Goal: Information Seeking & Learning: Learn about a topic

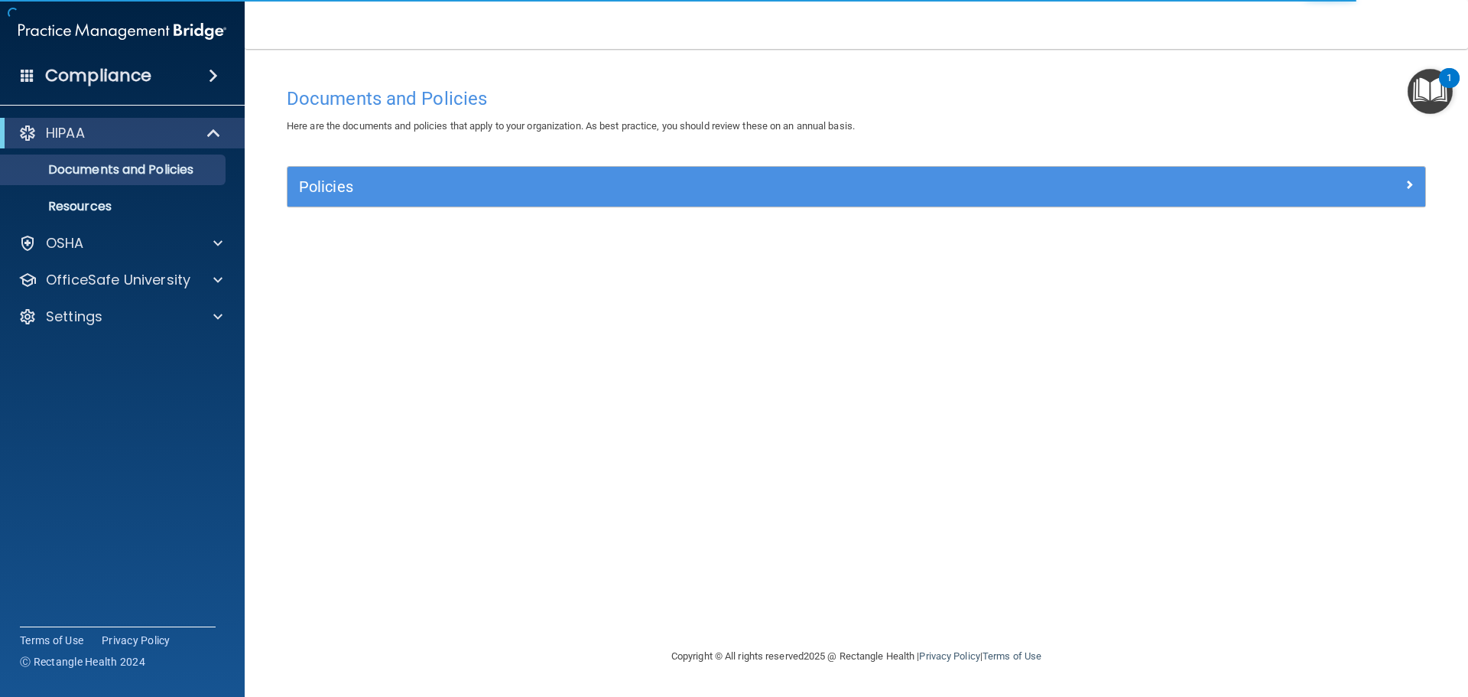
click at [112, 333] on div "HIPAA Documents and Policies Report an Incident Business Associates Emergency P…" at bounding box center [122, 228] width 245 height 232
click at [138, 309] on div "Settings" at bounding box center [102, 316] width 190 height 18
click at [125, 379] on link "Sign Out" at bounding box center [105, 390] width 241 height 31
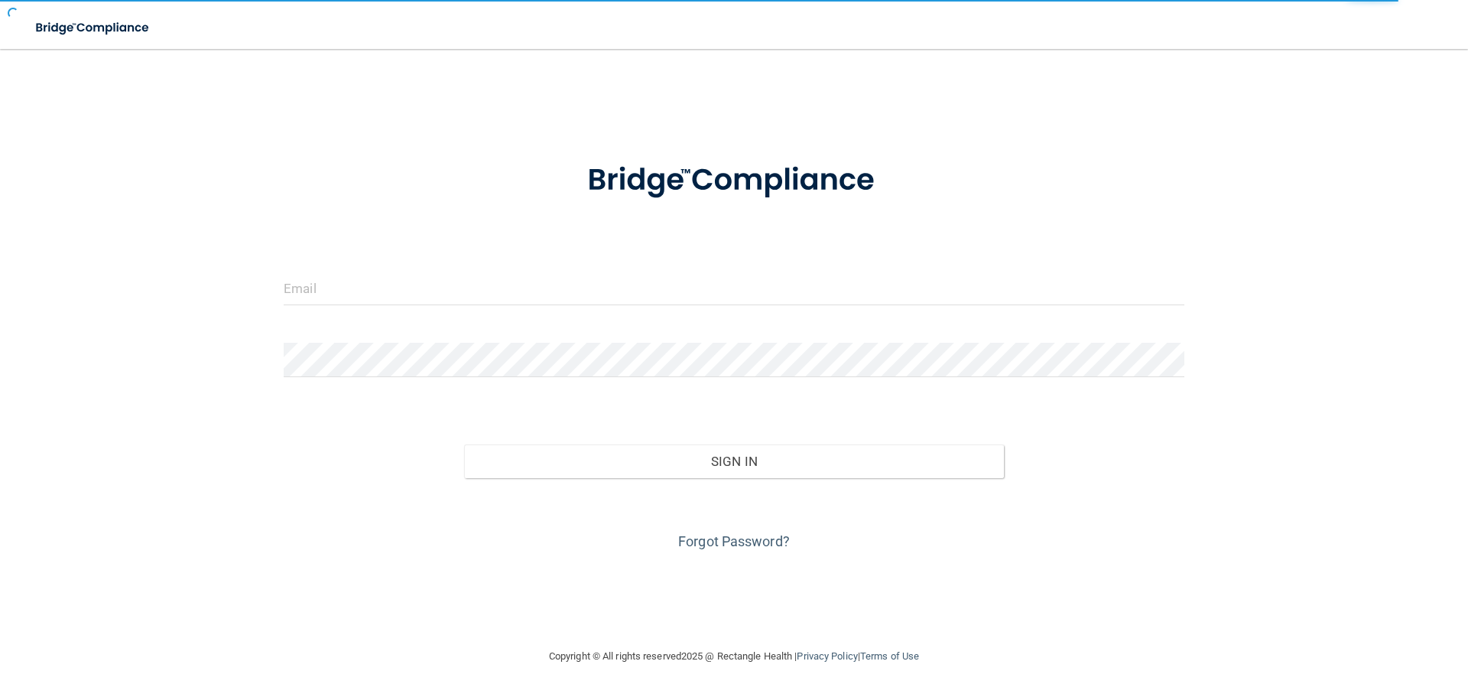
click at [638, 268] on form "Invalid email/password. You don't have permission to access that page. Sign In …" at bounding box center [734, 347] width 901 height 413
click at [635, 284] on input "email" at bounding box center [734, 288] width 901 height 34
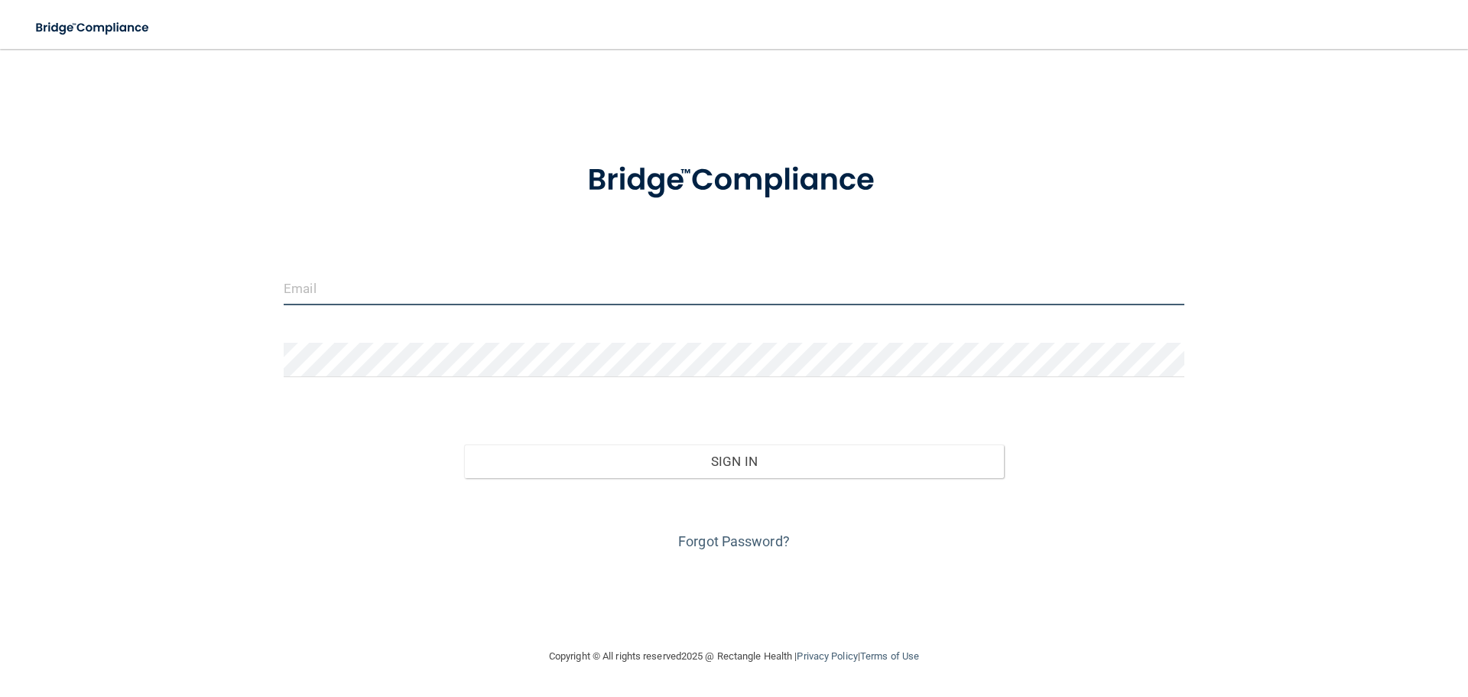
type input "monakoupal@hotmail.com"
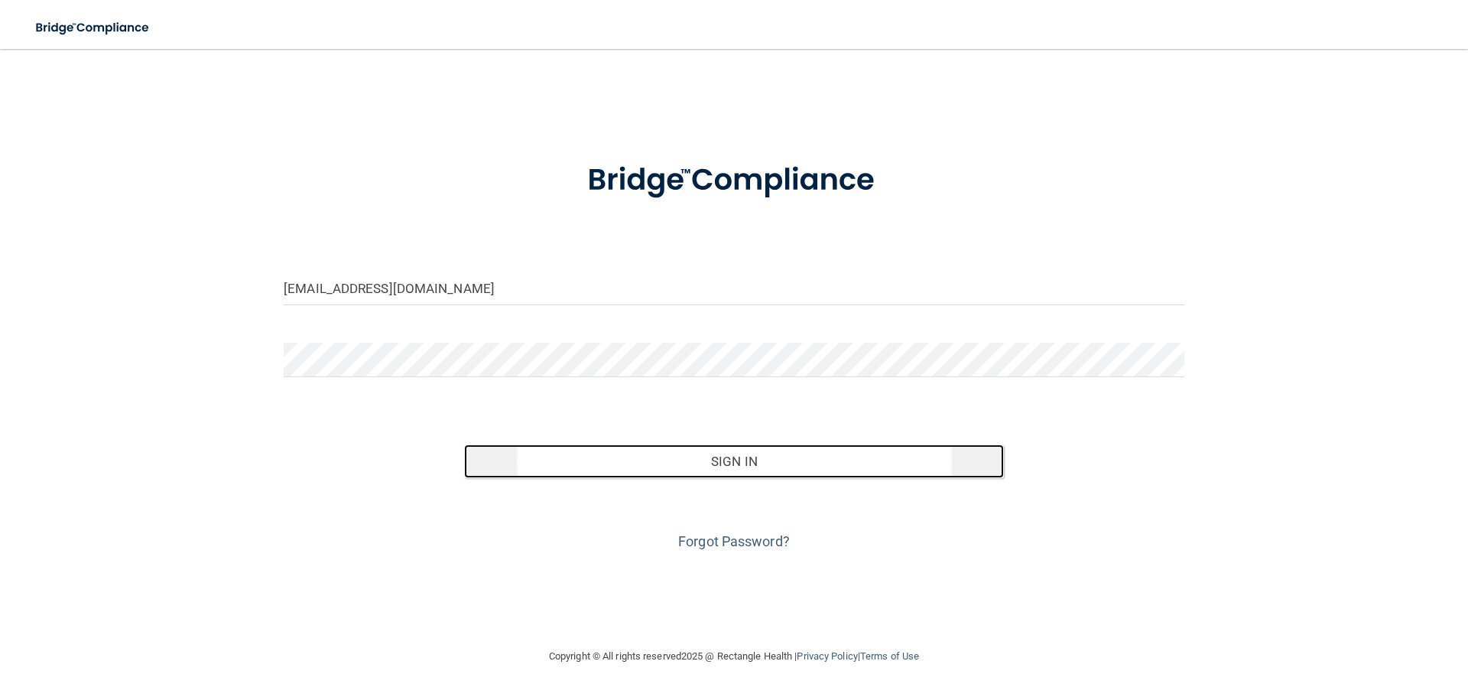
click at [661, 454] on button "Sign In" at bounding box center [734, 461] width 541 height 34
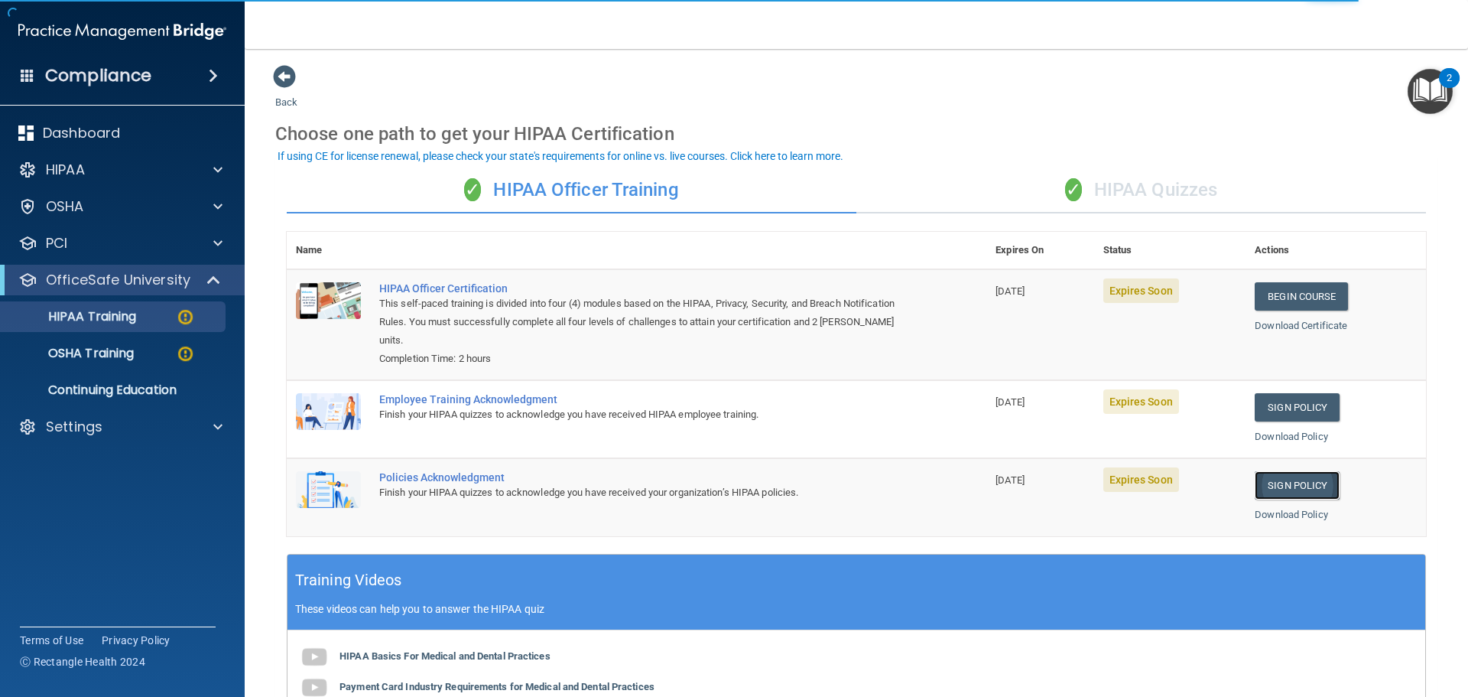
click at [1301, 479] on link "Sign Policy" at bounding box center [1297, 485] width 85 height 28
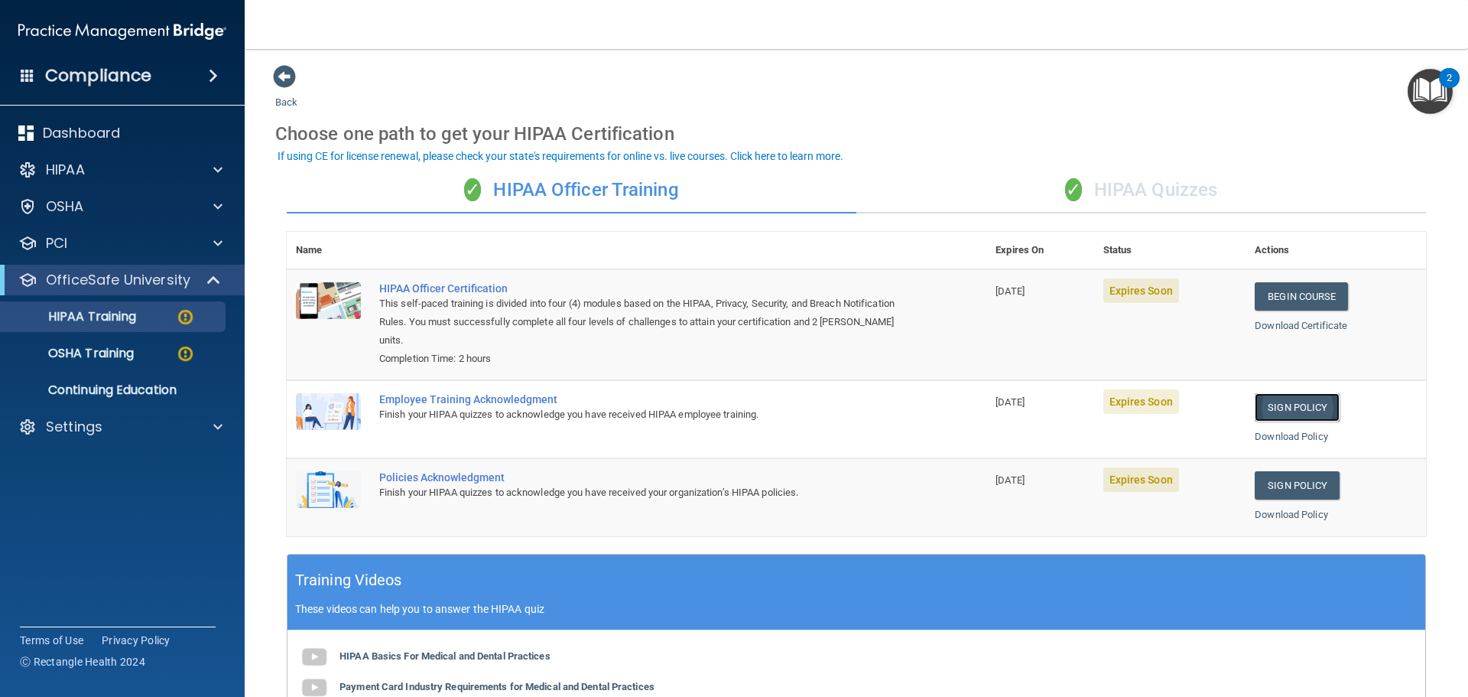
click at [1302, 413] on link "Sign Policy" at bounding box center [1297, 407] width 85 height 28
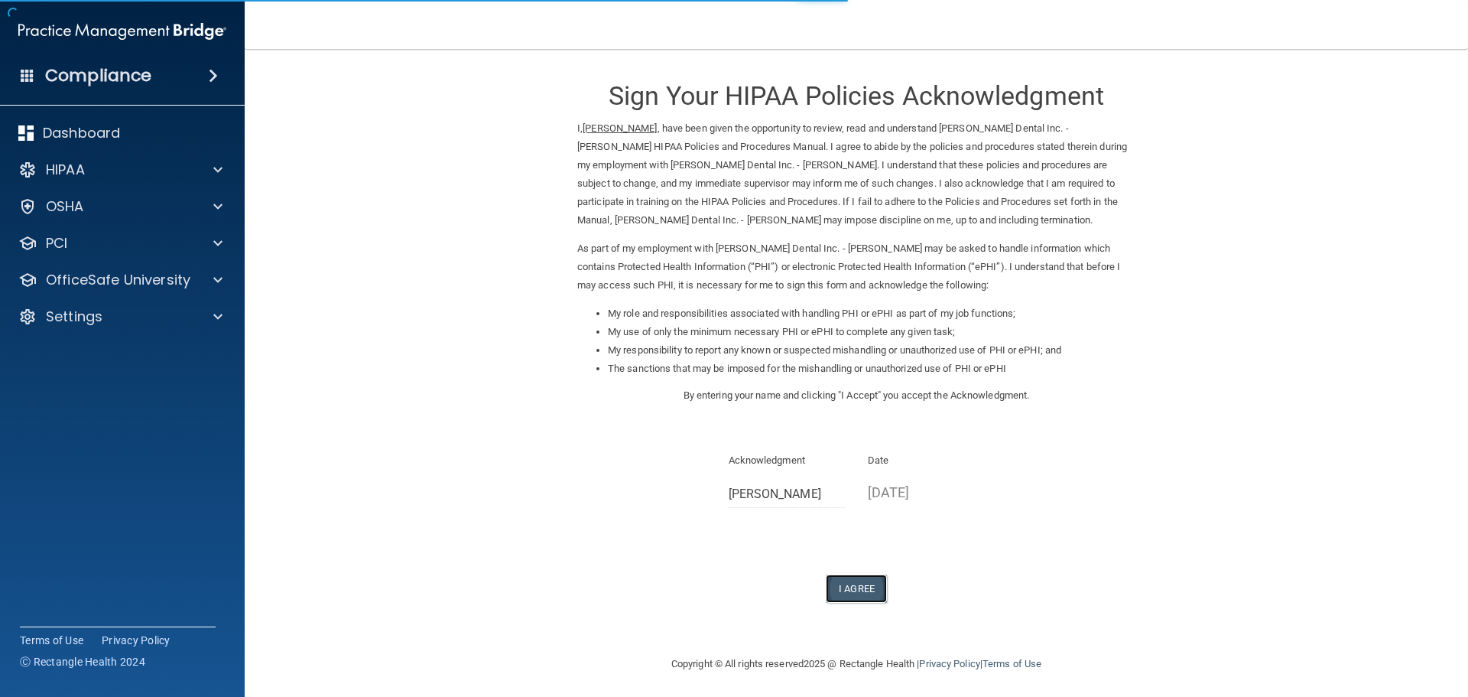
click at [849, 588] on button "I Agree" at bounding box center [856, 588] width 61 height 28
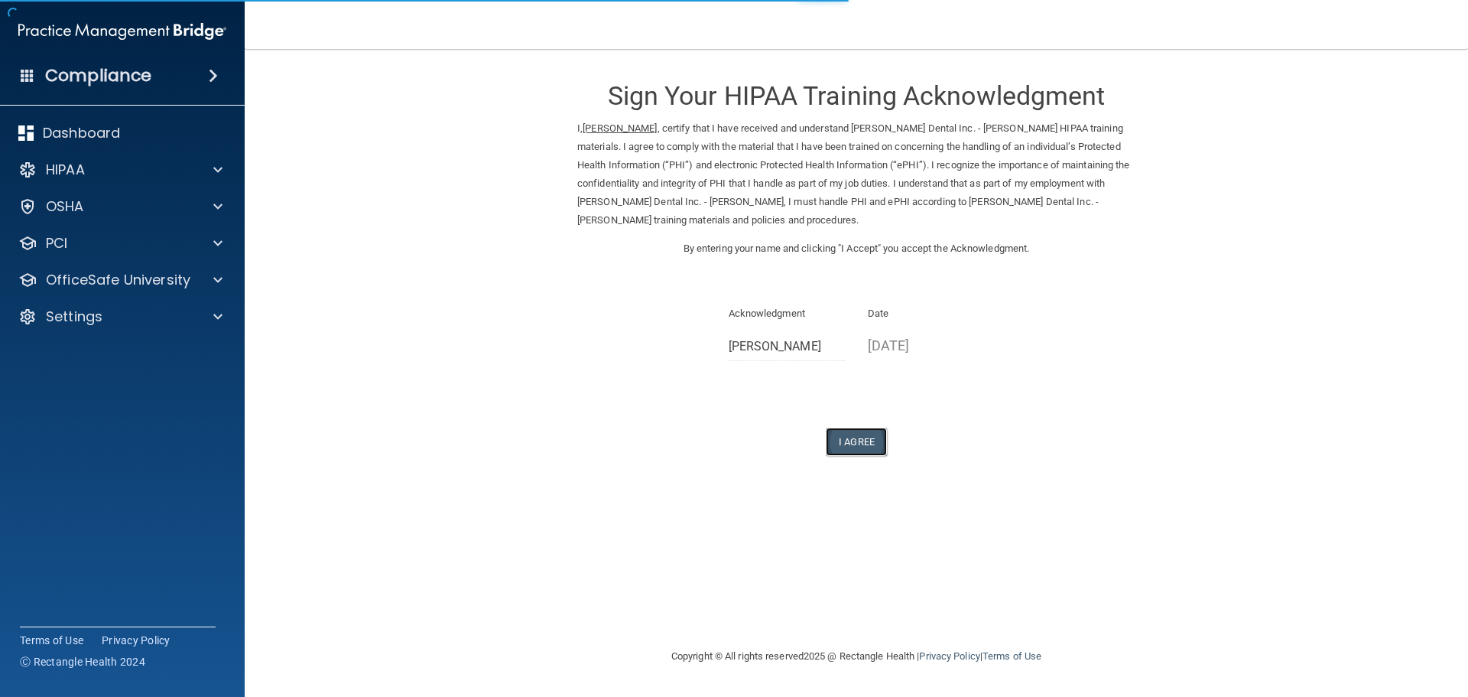
click at [878, 451] on button "I Agree" at bounding box center [856, 441] width 61 height 28
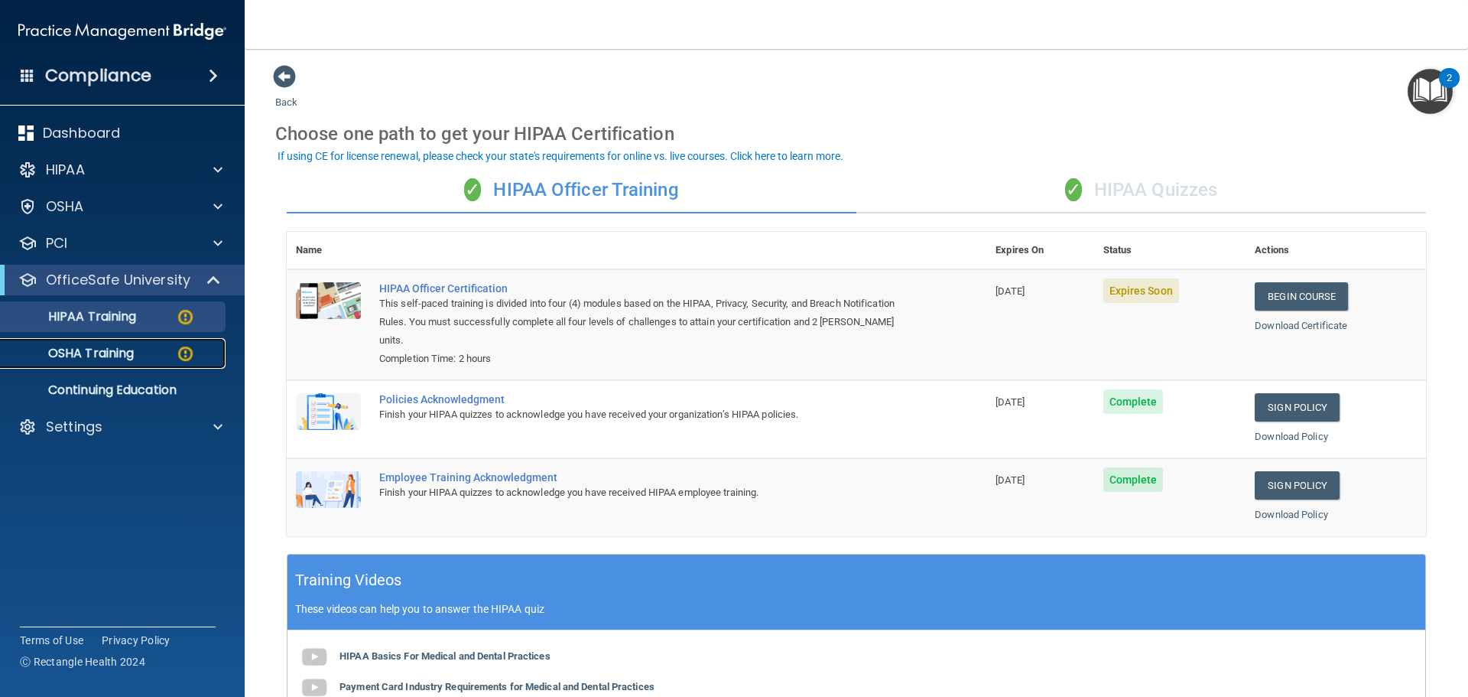
click at [141, 349] on div "OSHA Training" at bounding box center [114, 353] width 209 height 15
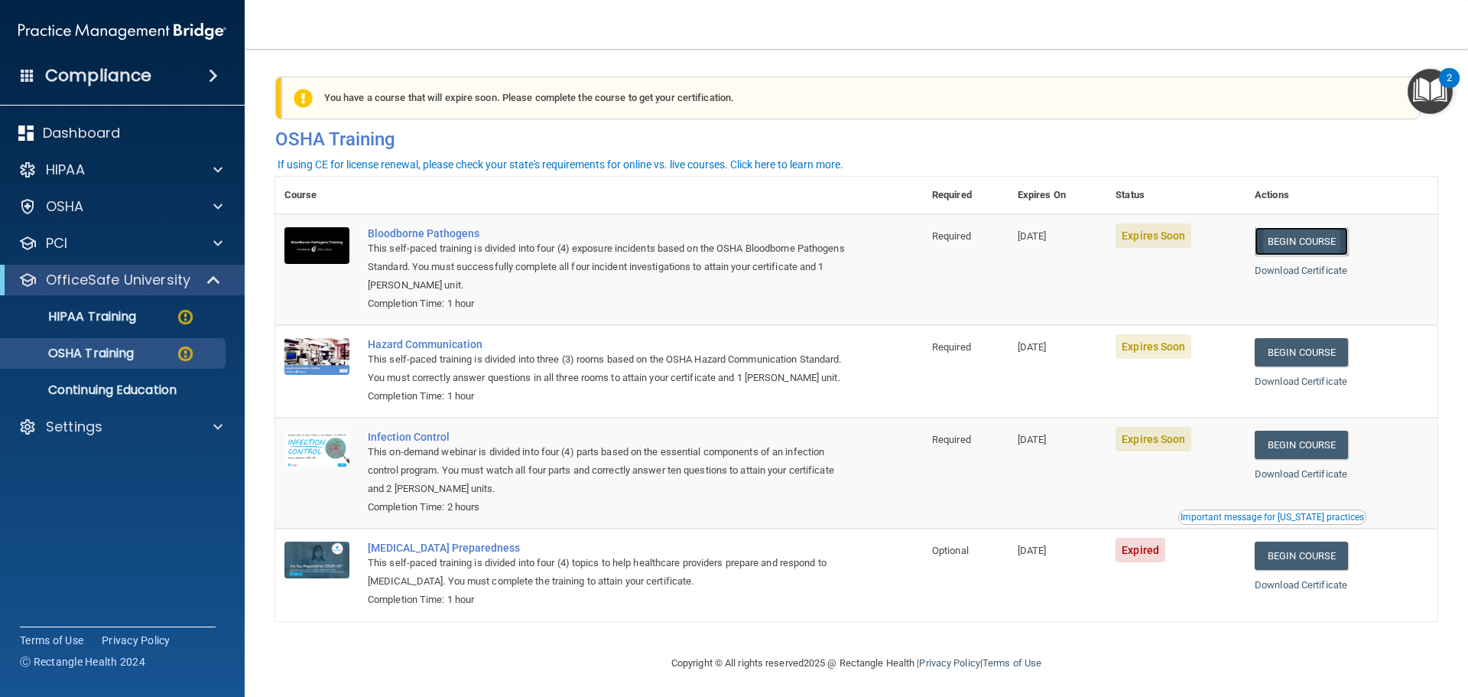
click at [1295, 239] on link "Begin Course" at bounding box center [1301, 241] width 93 height 28
click at [1322, 358] on link "Begin Course" at bounding box center [1301, 352] width 93 height 28
click at [1291, 352] on link "Begin Course" at bounding box center [1301, 352] width 93 height 28
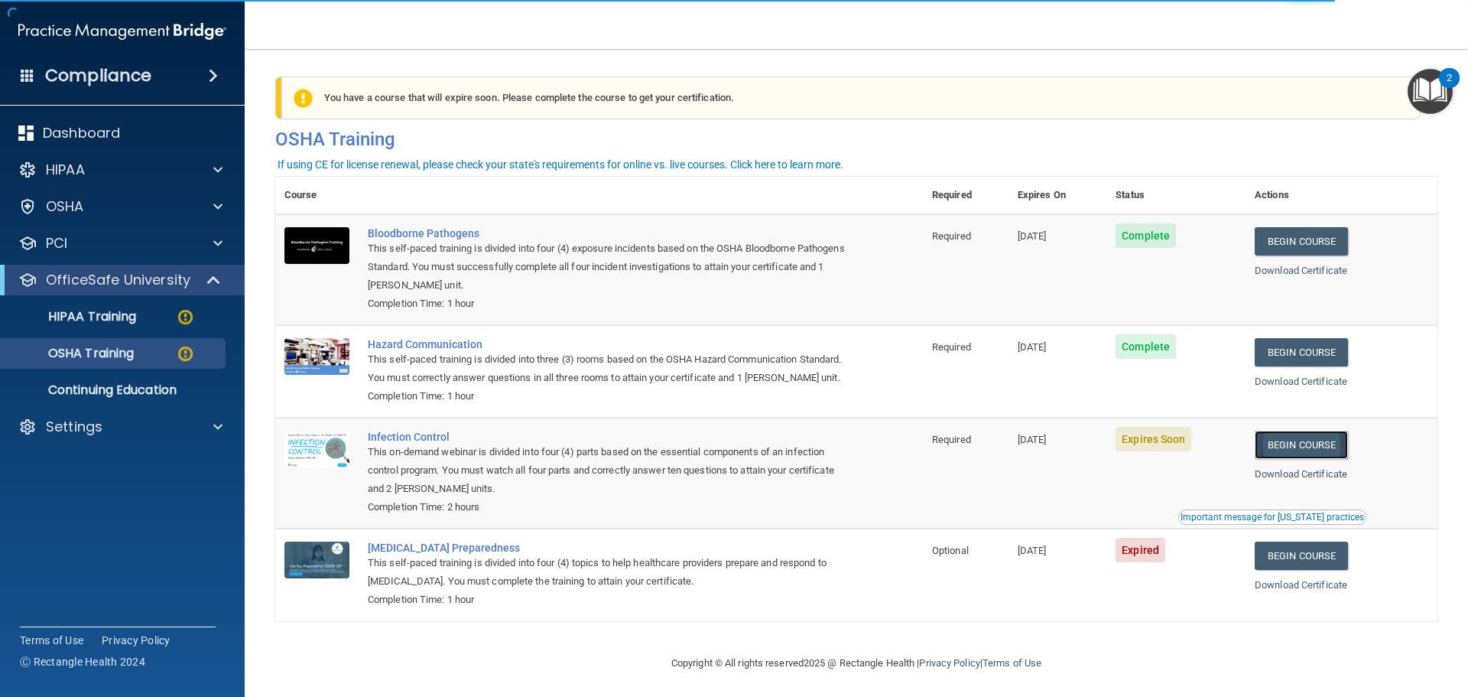
click at [1322, 459] on link "Begin Course" at bounding box center [1301, 444] width 93 height 28
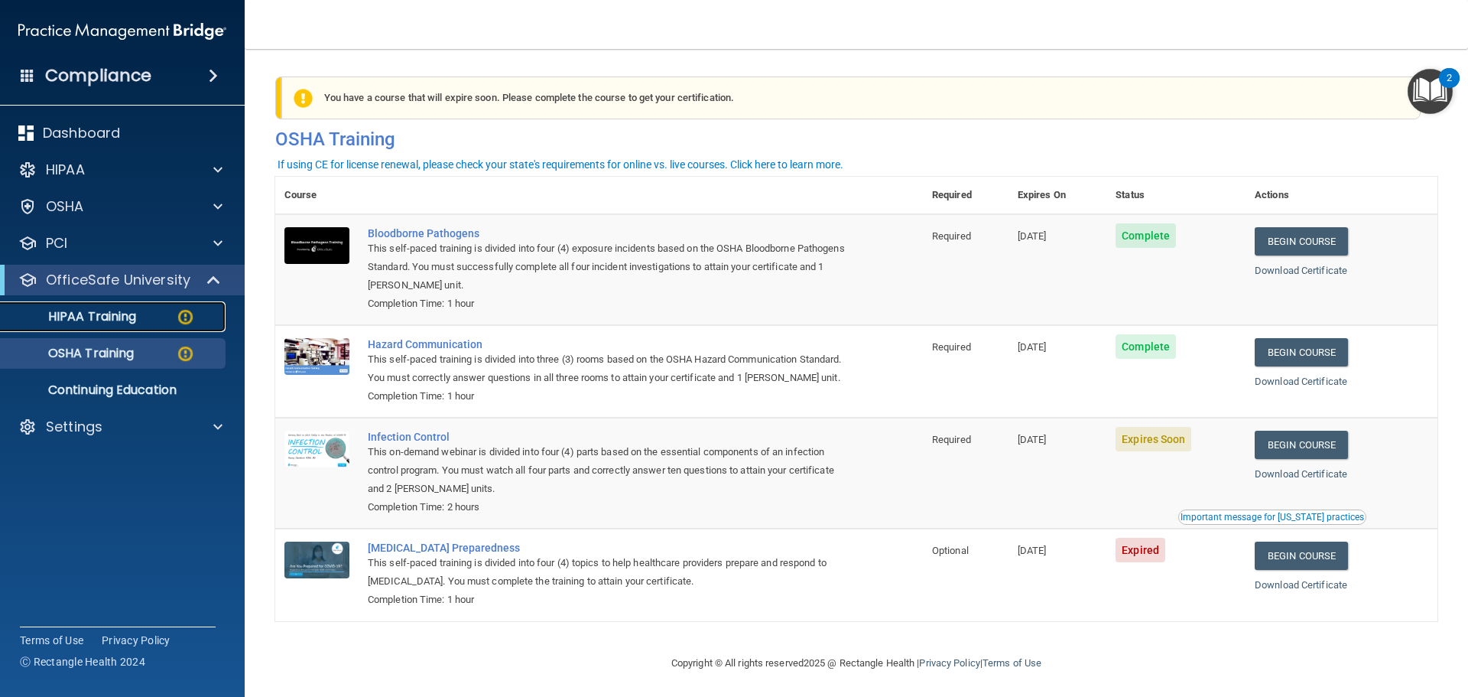
click at [77, 326] on link "HIPAA Training" at bounding box center [105, 316] width 241 height 31
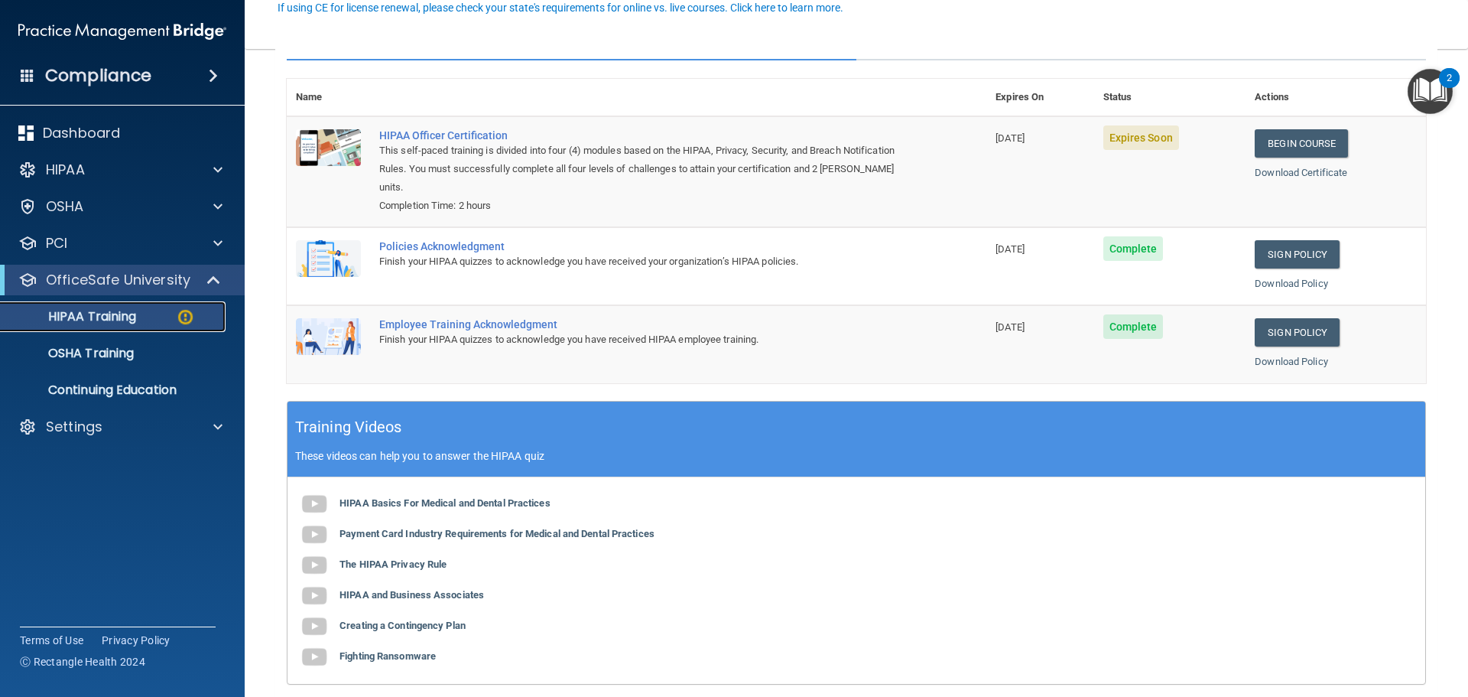
scroll to position [76, 0]
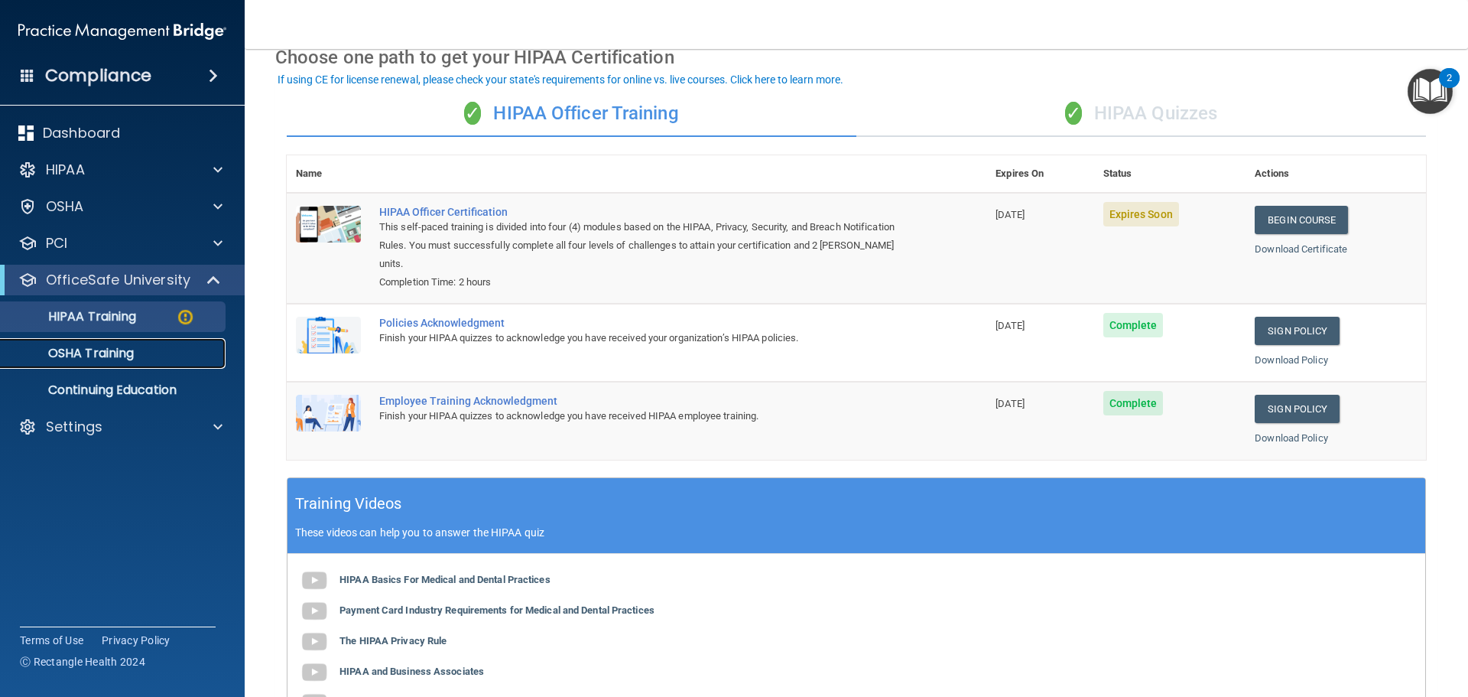
click at [110, 359] on p "OSHA Training" at bounding box center [72, 353] width 124 height 15
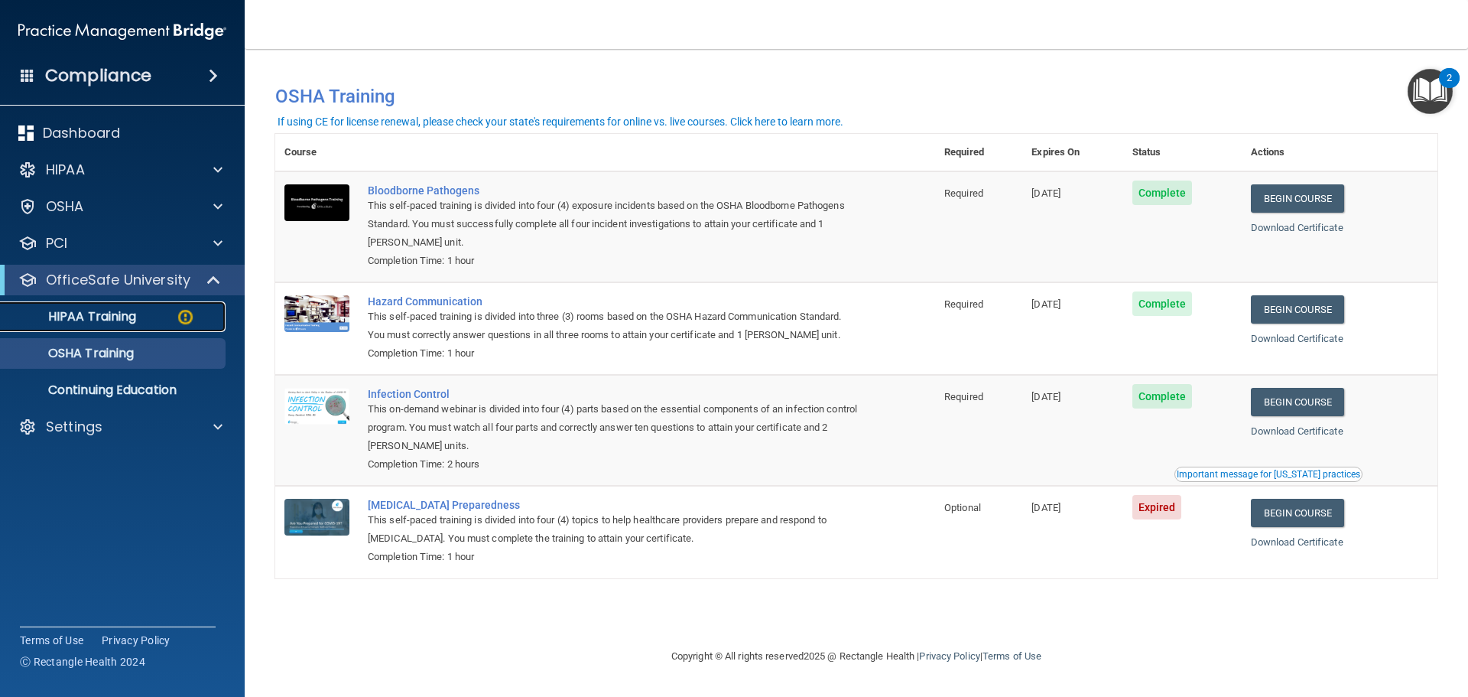
click at [125, 317] on p "HIPAA Training" at bounding box center [73, 316] width 126 height 15
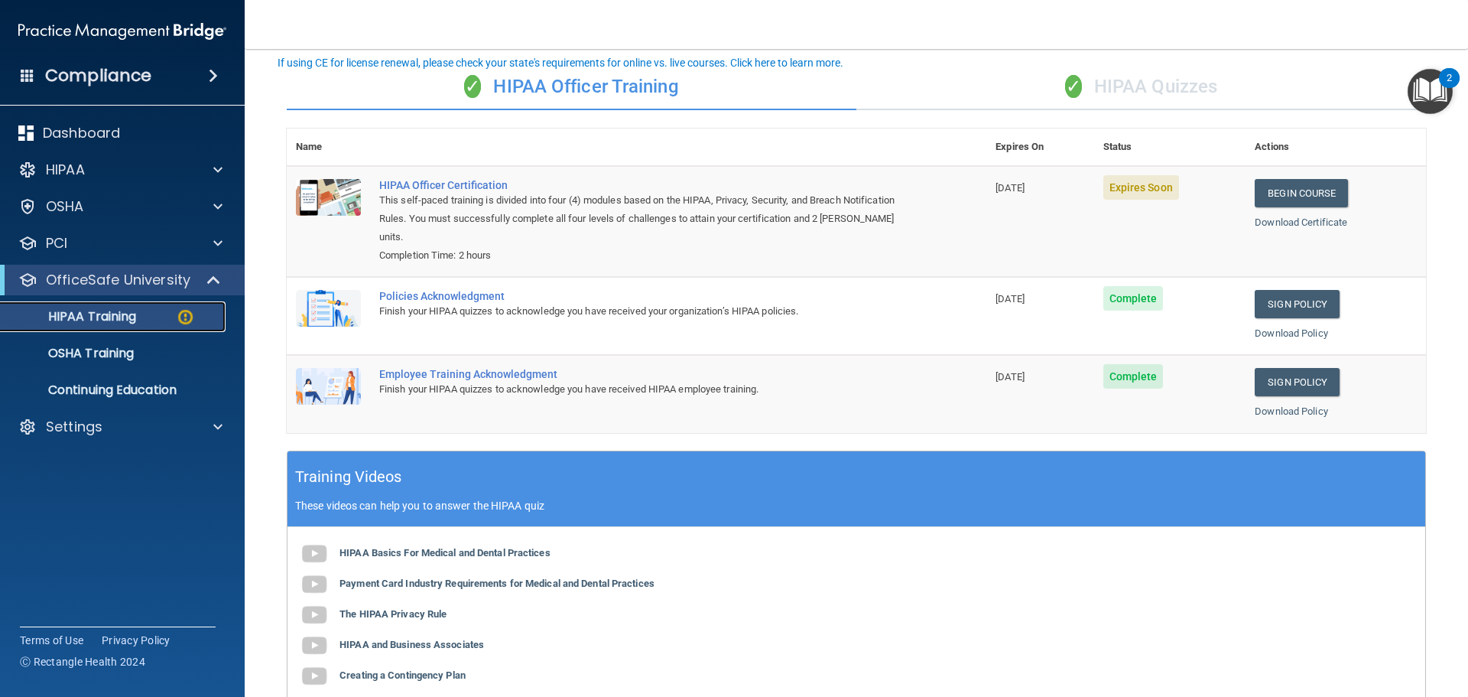
scroll to position [27, 0]
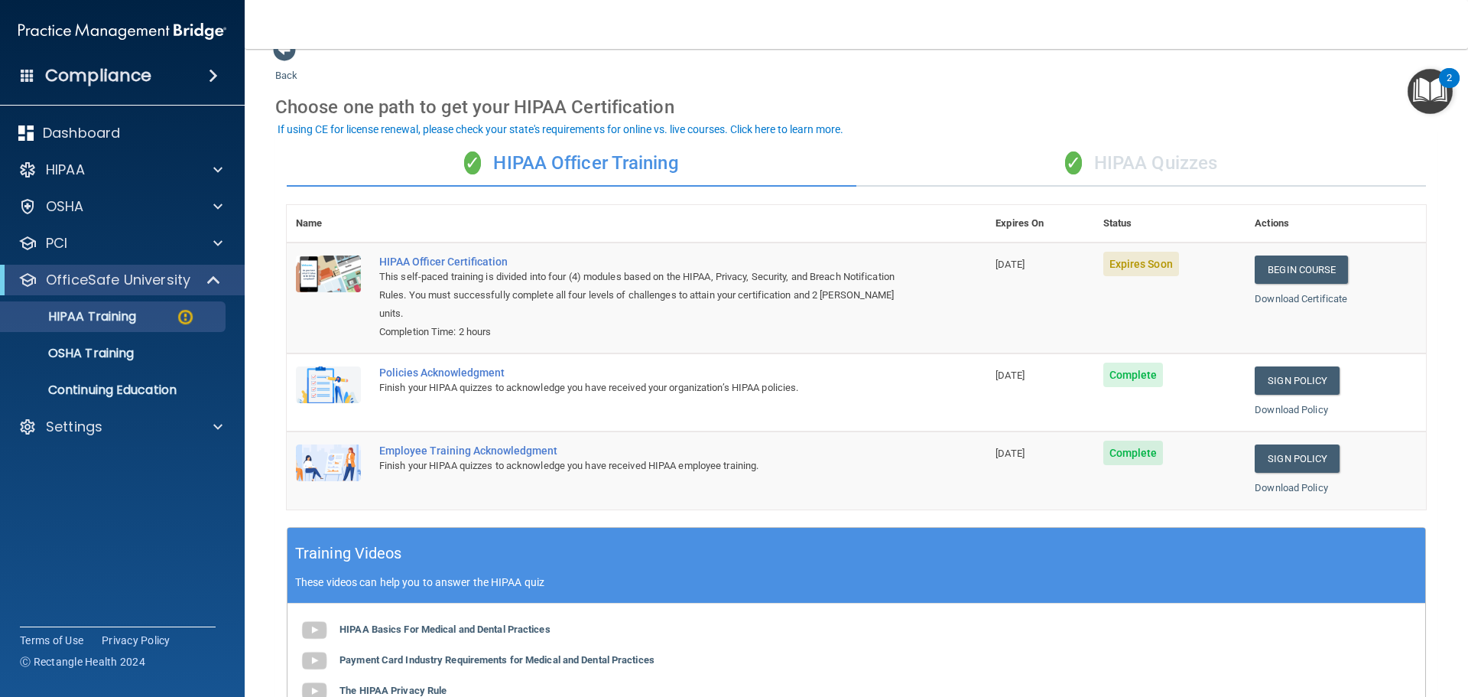
click at [1111, 157] on div "✓ HIPAA Quizzes" at bounding box center [1141, 164] width 570 height 46
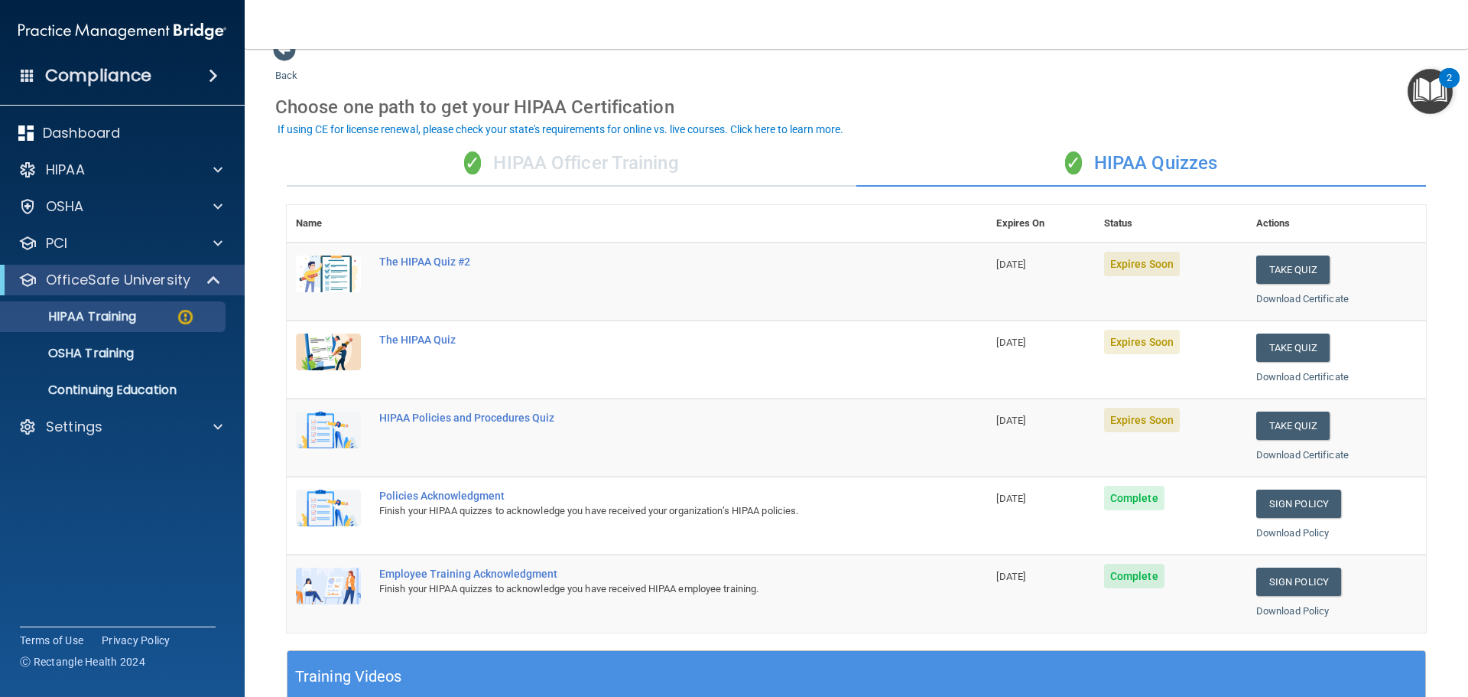
click at [628, 168] on div "✓ HIPAA Officer Training" at bounding box center [572, 164] width 570 height 46
